Goal: Task Accomplishment & Management: Complete application form

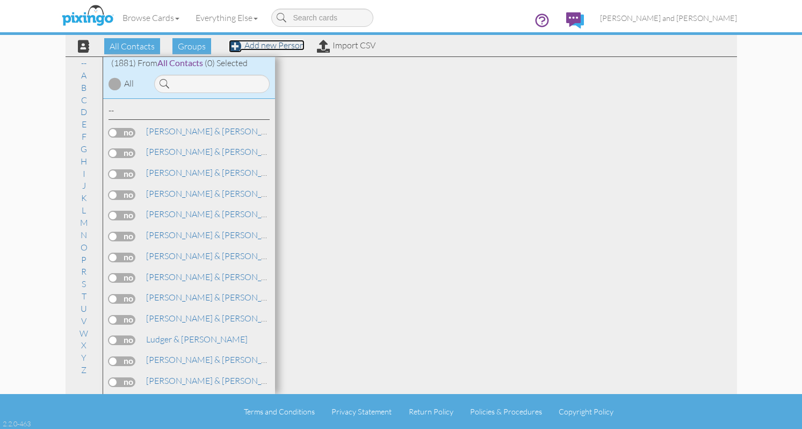
click at [280, 48] on link "Add new Person" at bounding box center [267, 45] width 76 height 11
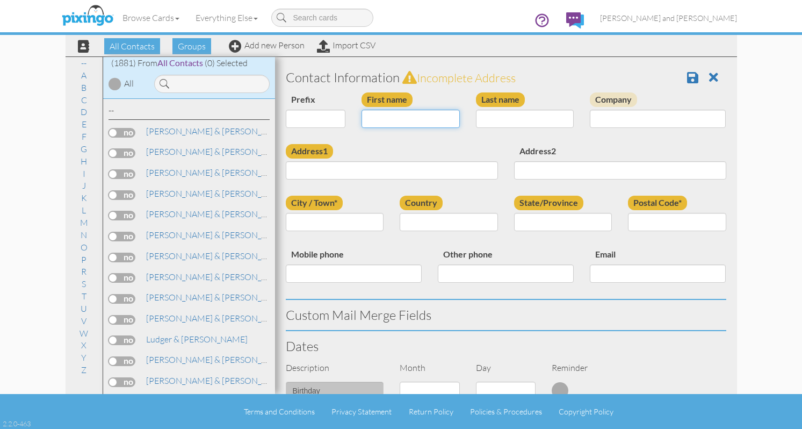
click at [387, 113] on input "First name" at bounding box center [410, 119] width 98 height 18
type input "[PERSON_NAME]"
click at [513, 124] on input "Last name" at bounding box center [525, 119] width 98 height 18
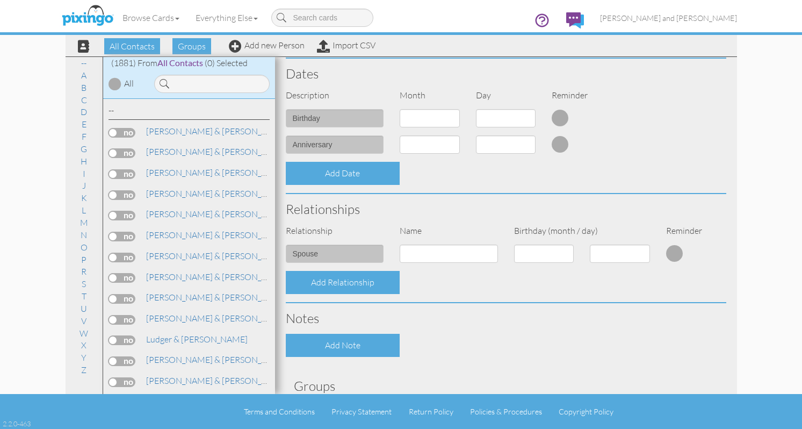
scroll to position [357, 0]
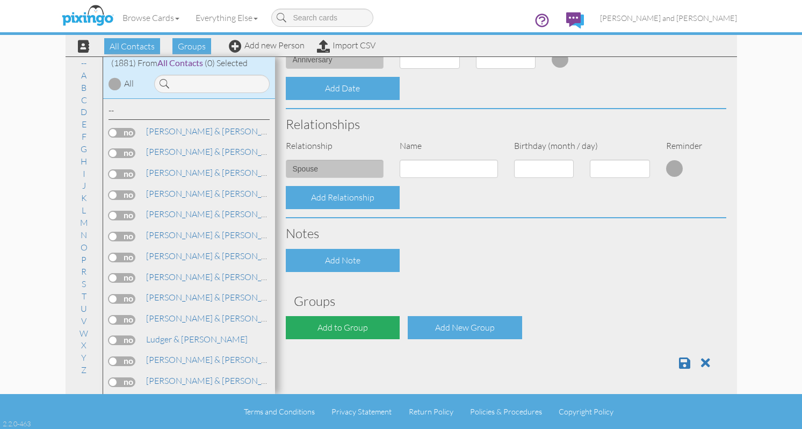
type input "Diez"
click at [360, 330] on div "Add to Group" at bounding box center [343, 327] width 114 height 23
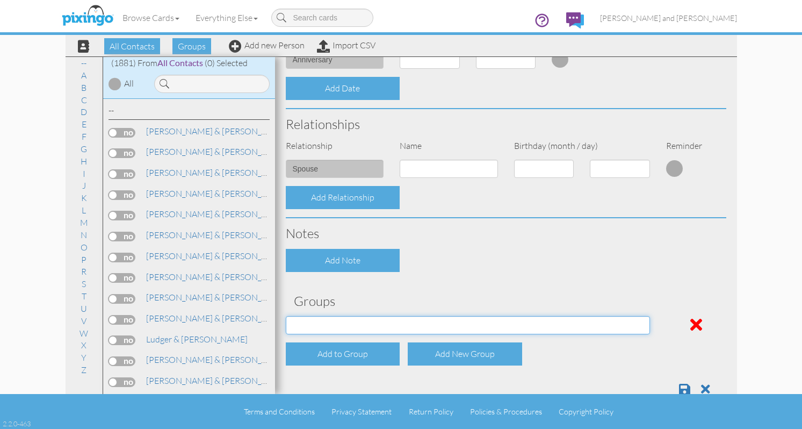
click at [374, 326] on select "All Contacts Clients Do Not Send duplicate spouse (for b-day only) Holiday Only…" at bounding box center [468, 325] width 364 height 18
select select "object:6123"
click at [286, 316] on select "All Contacts Clients Do Not Send duplicate spouse (for b-day only) Holiday Only…" at bounding box center [468, 325] width 364 height 18
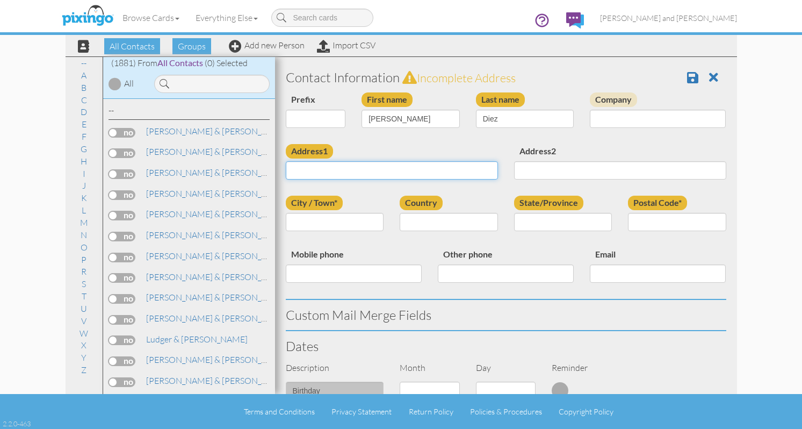
click at [411, 166] on input "Address1" at bounding box center [392, 170] width 212 height 18
paste input "[STREET_ADDRESS]"
type input "[STREET_ADDRESS]"
click at [368, 218] on input "City / Town*" at bounding box center [335, 222] width 98 height 18
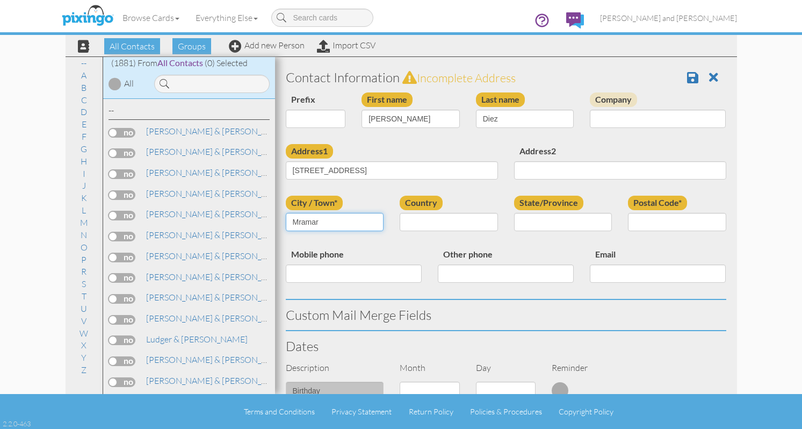
type input "Mramar"
click at [500, 226] on div "Country [GEOGRAPHIC_DATA] -------------- [GEOGRAPHIC_DATA] [GEOGRAPHIC_DATA] [G…" at bounding box center [448, 216] width 114 height 43
click at [488, 223] on select "[GEOGRAPHIC_DATA] -------------- [GEOGRAPHIC_DATA] [GEOGRAPHIC_DATA] [GEOGRAPHI…" at bounding box center [449, 222] width 98 height 18
select select "object:5872"
click at [400, 213] on select "[GEOGRAPHIC_DATA] -------------- [GEOGRAPHIC_DATA] [GEOGRAPHIC_DATA] [GEOGRAPHI…" at bounding box center [449, 222] width 98 height 18
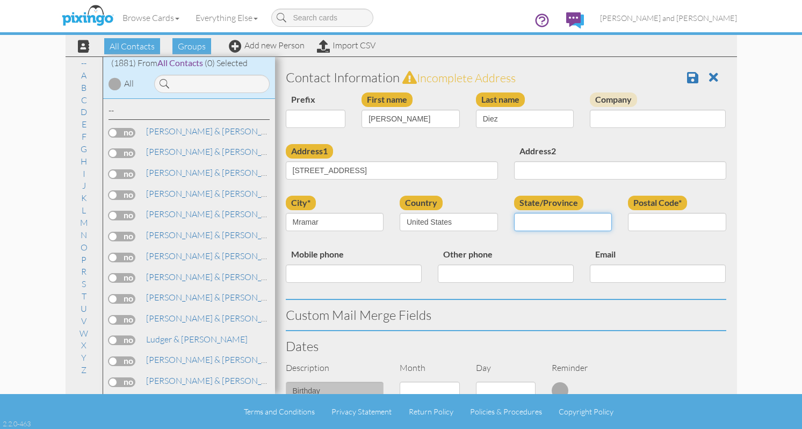
click at [553, 226] on select "AA (Military) AE (Military) [US_STATE] [US_STATE] [US_STATE] AP (Military) [US_…" at bounding box center [563, 222] width 98 height 18
select select "object:6140"
click at [514, 213] on select "AA (Military) AE (Military) [US_STATE] [US_STATE] [US_STATE] AP (Military) [US_…" at bounding box center [563, 222] width 98 height 18
click at [655, 221] on input "Postal Code*" at bounding box center [677, 222] width 98 height 18
paste input "33029"
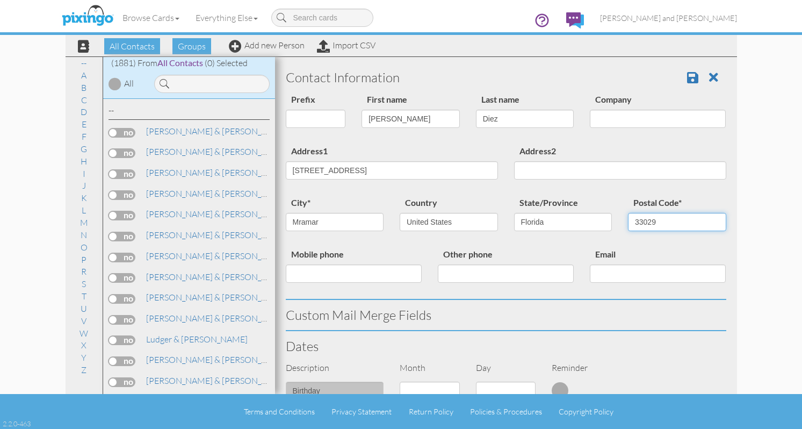
type input "33029"
click at [297, 221] on input "Mramar" at bounding box center [335, 222] width 98 height 18
type input "Miramar"
click at [690, 74] on span at bounding box center [692, 77] width 11 height 13
